Goal: Find contact information: Find contact information

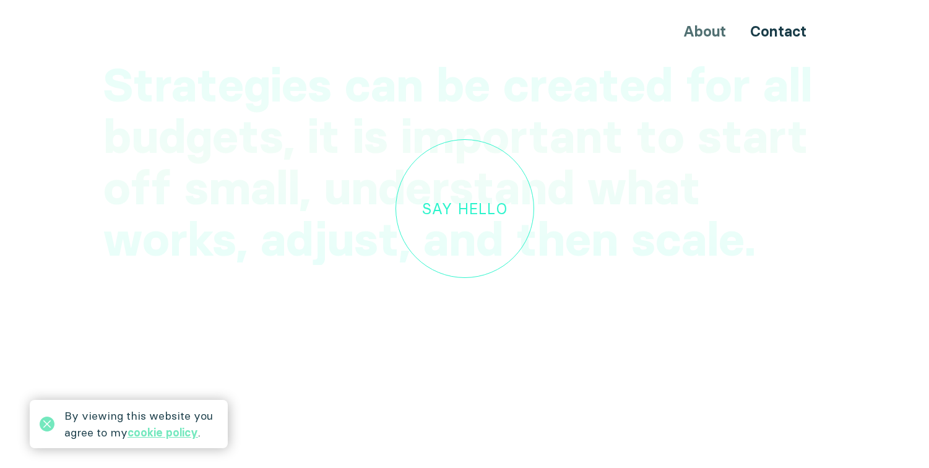
scroll to position [3580, 0]
click at [485, 203] on div "Say hello" at bounding box center [464, 211] width 85 height 16
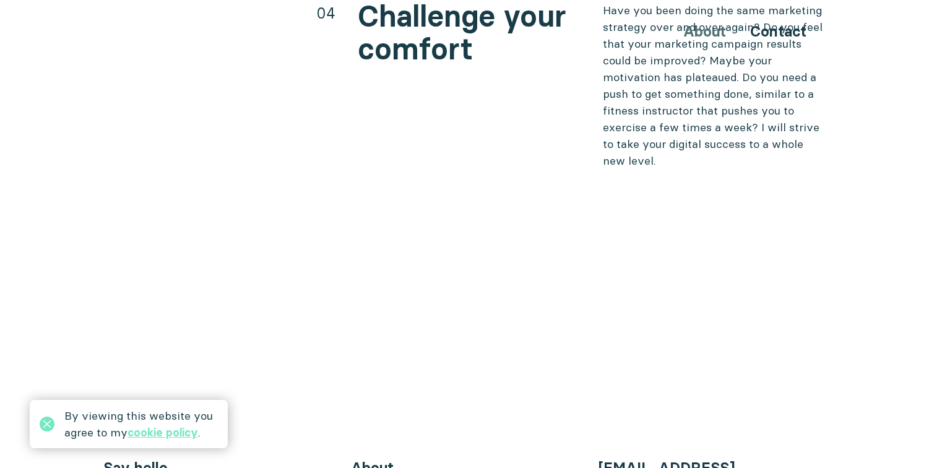
scroll to position [4999, 0]
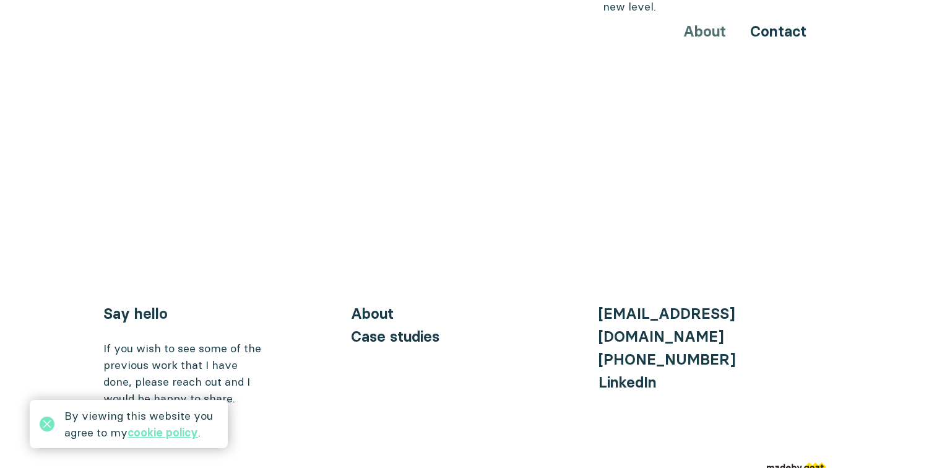
click at [711, 37] on div "About Contact" at bounding box center [465, 31] width 743 height 23
click at [708, 33] on div "About Contact" at bounding box center [465, 31] width 743 height 23
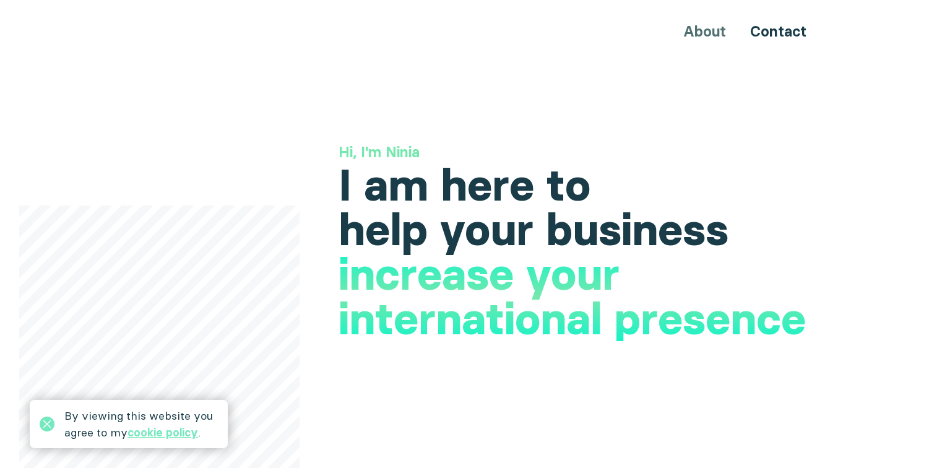
click at [776, 35] on link "Contact" at bounding box center [778, 31] width 56 height 18
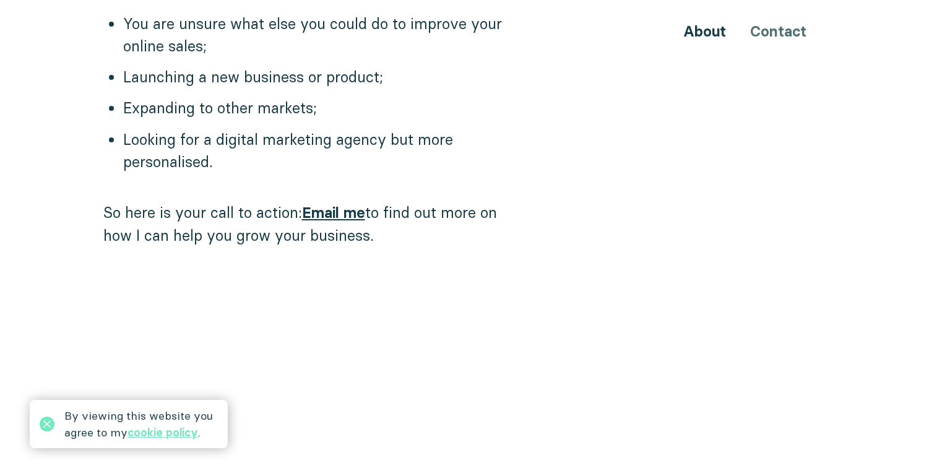
scroll to position [1230, 0]
